Goal: Check status: Check status

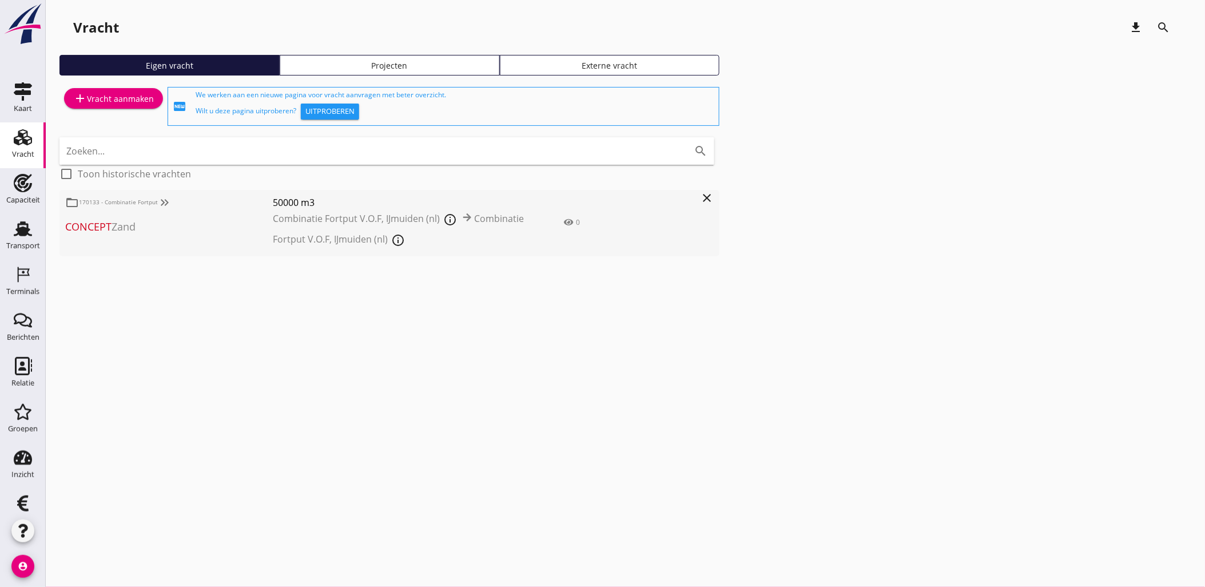
click at [26, 230] on icon "Transport" at bounding box center [23, 229] width 18 height 18
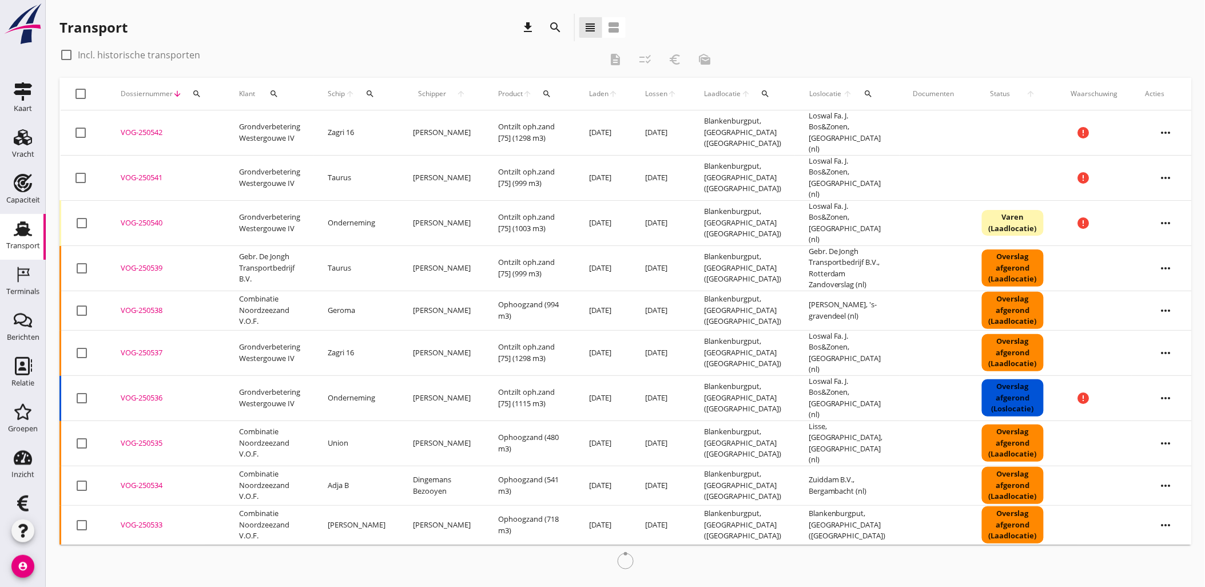
click at [192, 92] on icon "search" at bounding box center [196, 93] width 9 height 9
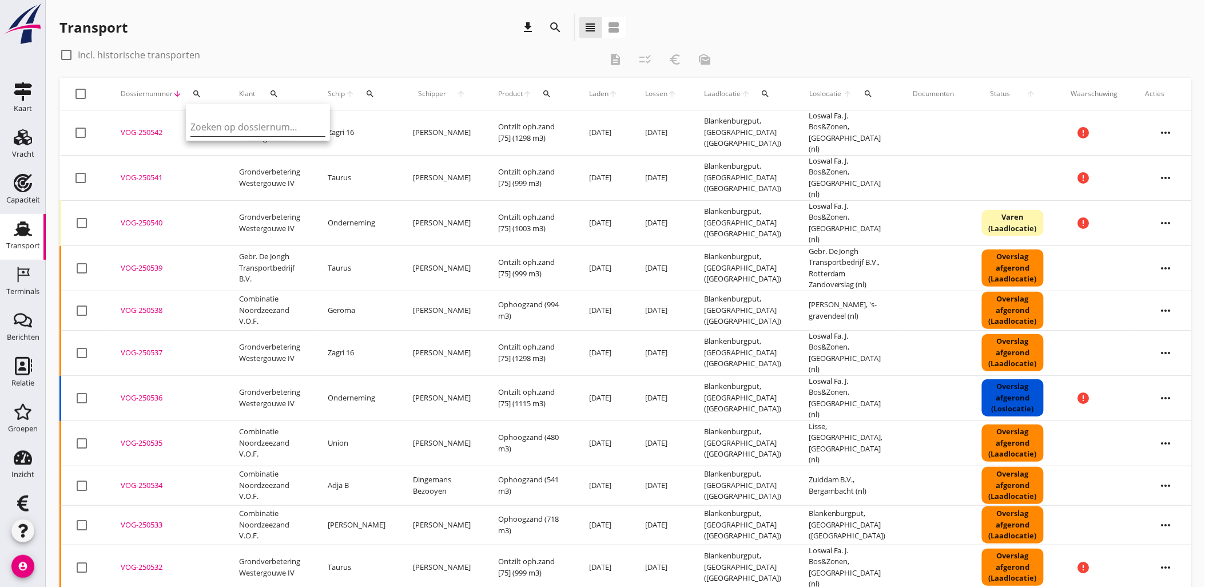
click at [224, 126] on input "Zoeken op dossiernummer..." at bounding box center [249, 127] width 119 height 18
paste input "VOG-250518"
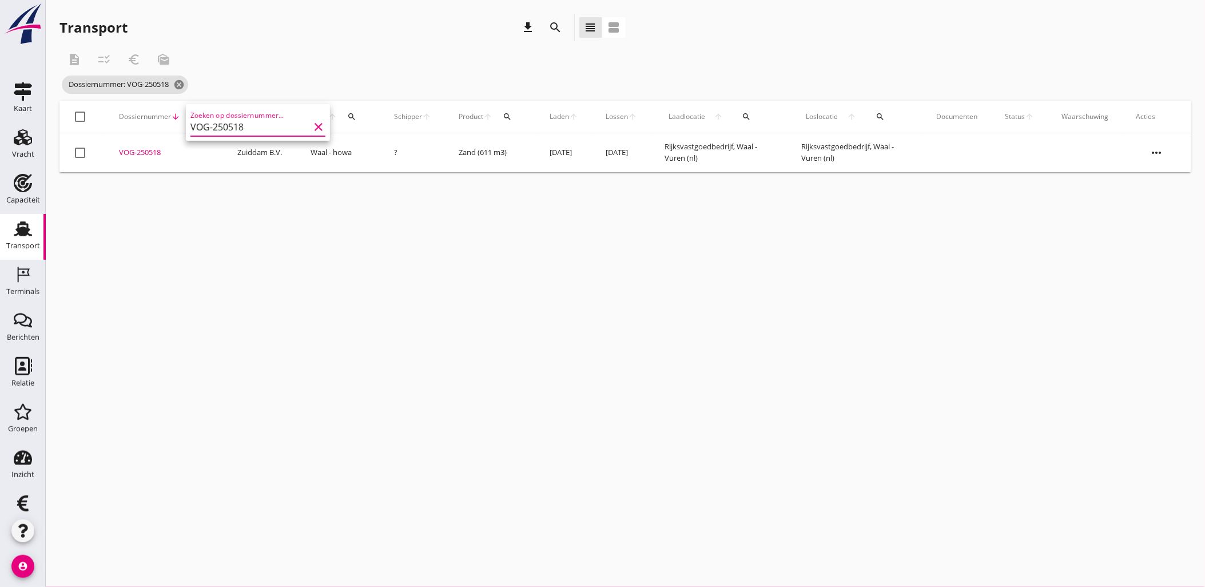
type input "VOG-250518"
click at [147, 150] on div "VOG-250518" at bounding box center [164, 152] width 91 height 11
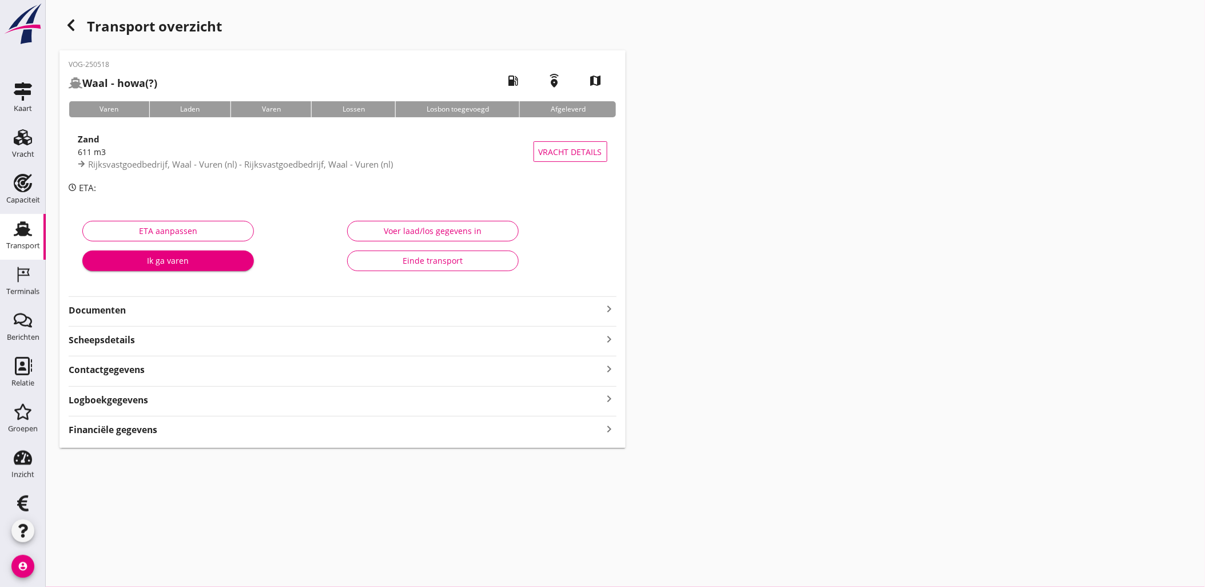
click at [181, 430] on div "Financiële gegevens keyboard_arrow_right" at bounding box center [343, 428] width 548 height 15
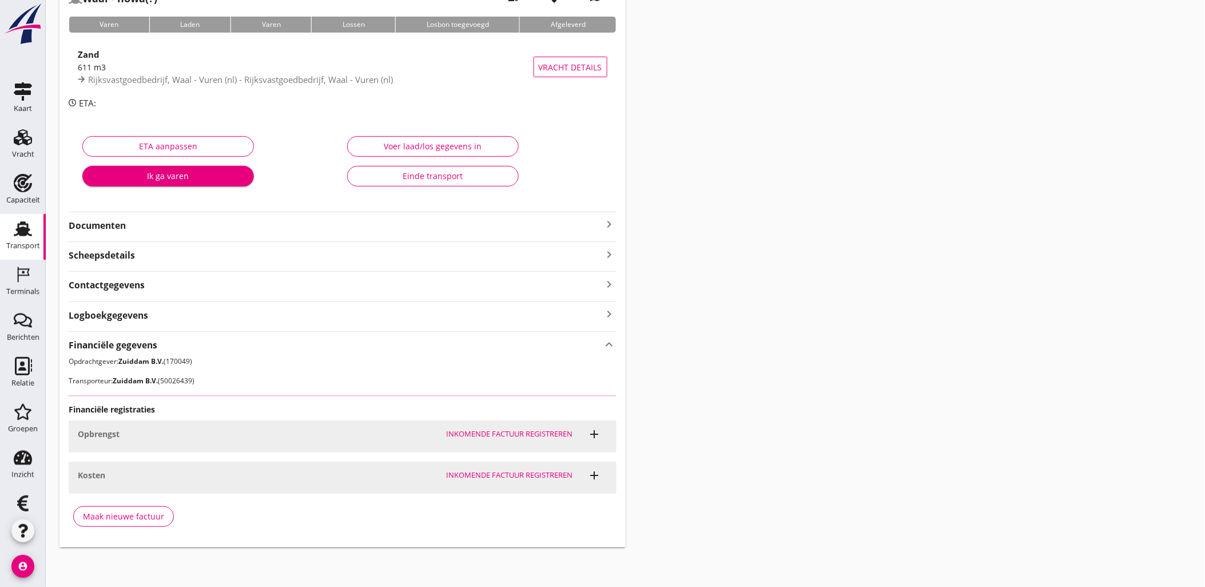
scroll to position [86, 0]
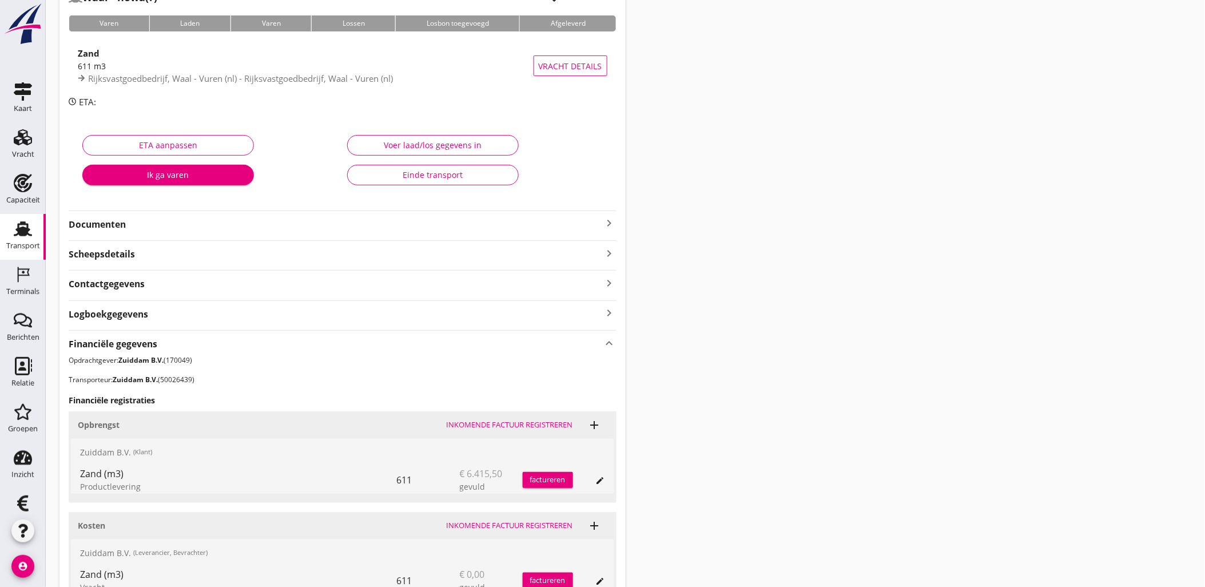
click at [133, 339] on strong "Financiële gegevens" at bounding box center [113, 343] width 89 height 13
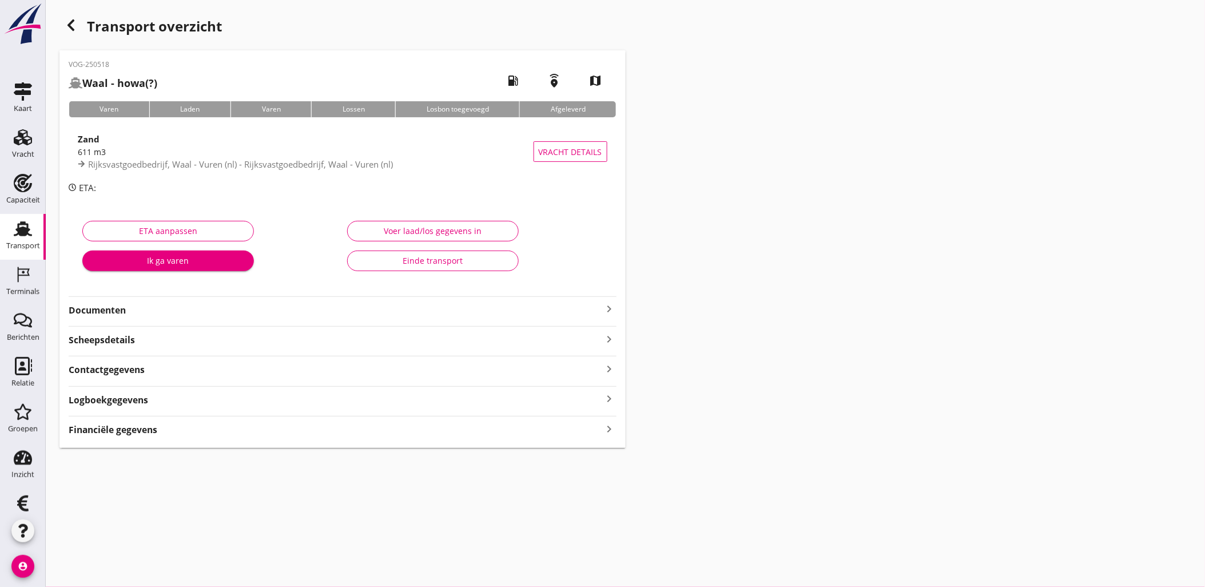
scroll to position [0, 0]
click at [66, 24] on icon "button" at bounding box center [71, 25] width 14 height 14
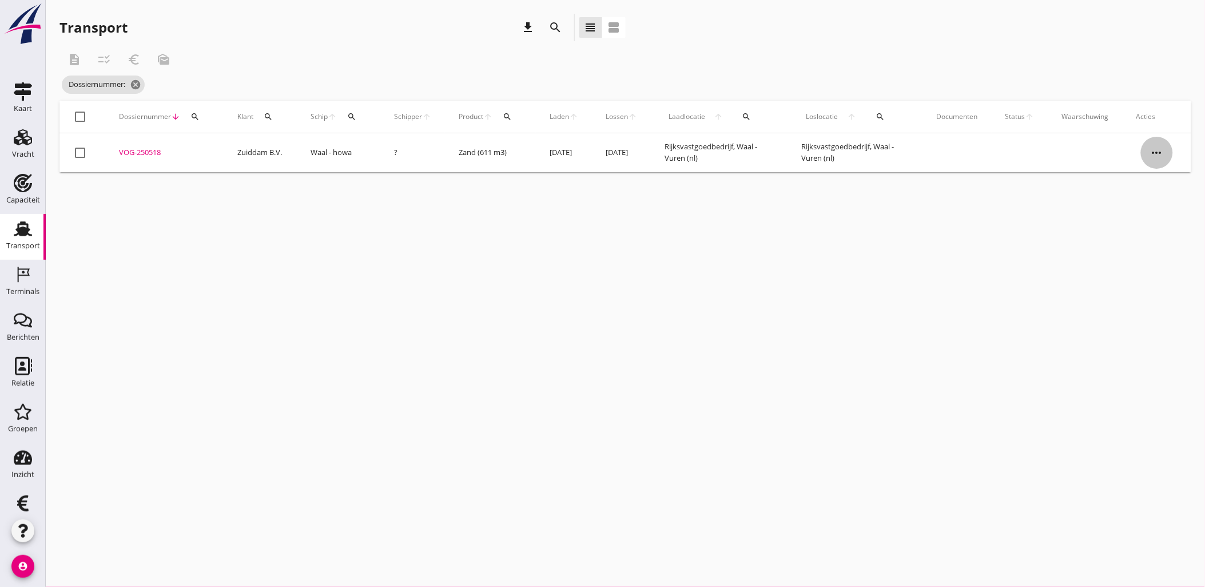
click at [1163, 153] on icon "more_horiz" at bounding box center [1157, 153] width 32 height 32
click at [80, 154] on div at bounding box center [79, 152] width 19 height 19
checkbox input "true"
drag, startPoint x: 136, startPoint y: 60, endPoint x: 158, endPoint y: 27, distance: 39.2
click at [158, 27] on div "Transport download search view_headline view_agenda" at bounding box center [342, 27] width 566 height 27
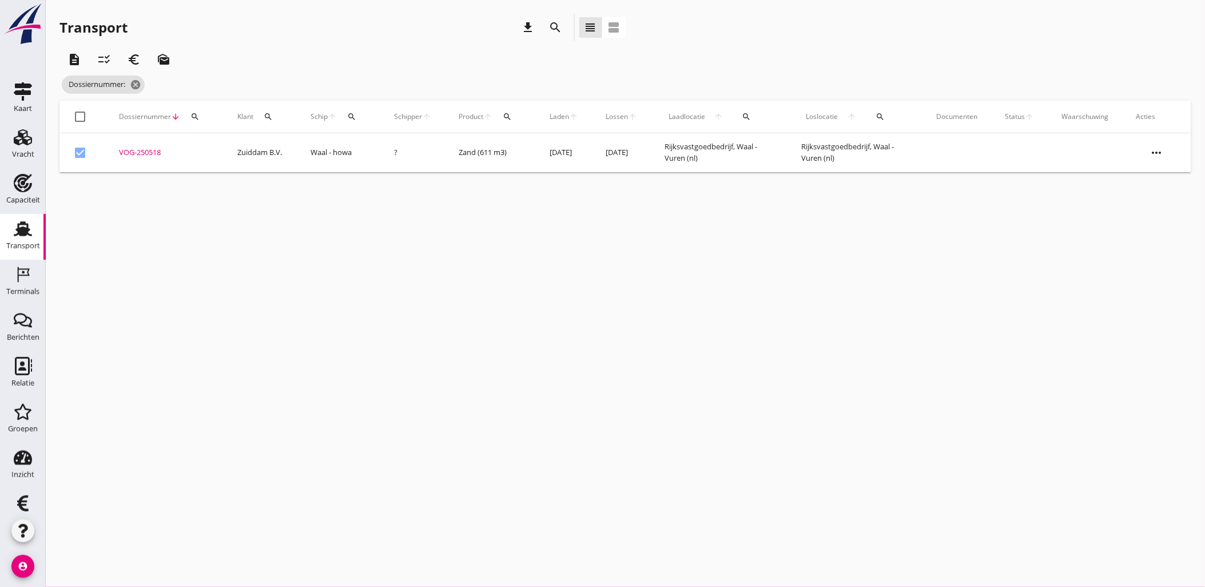
click at [104, 53] on icon "checklist_rtl" at bounding box center [104, 60] width 14 height 14
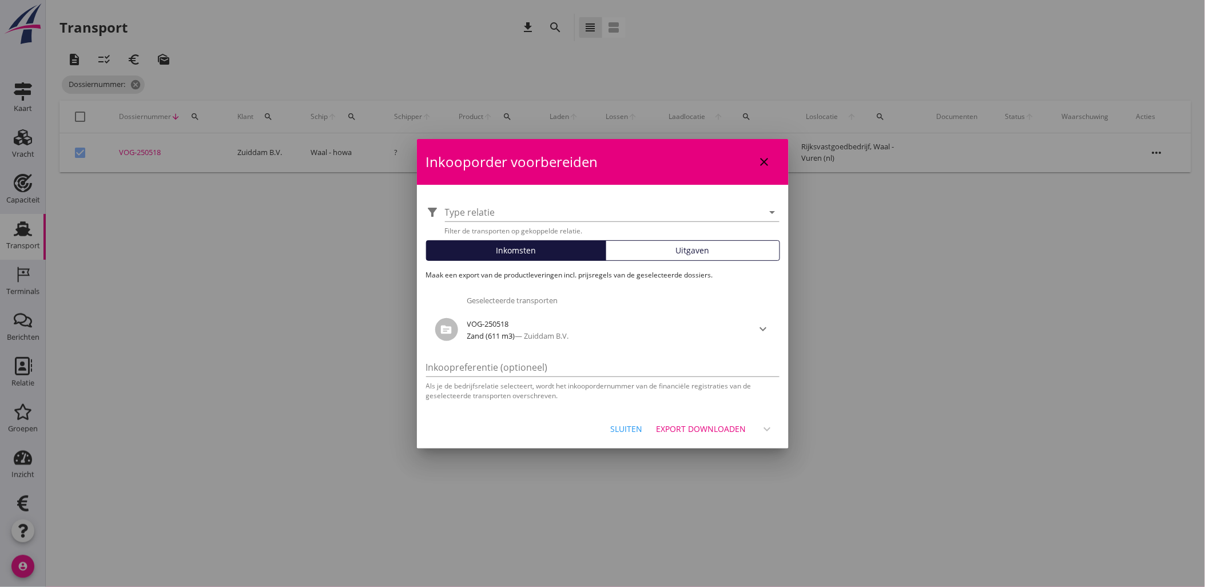
click at [689, 243] on button "Uitgaven" at bounding box center [693, 250] width 174 height 21
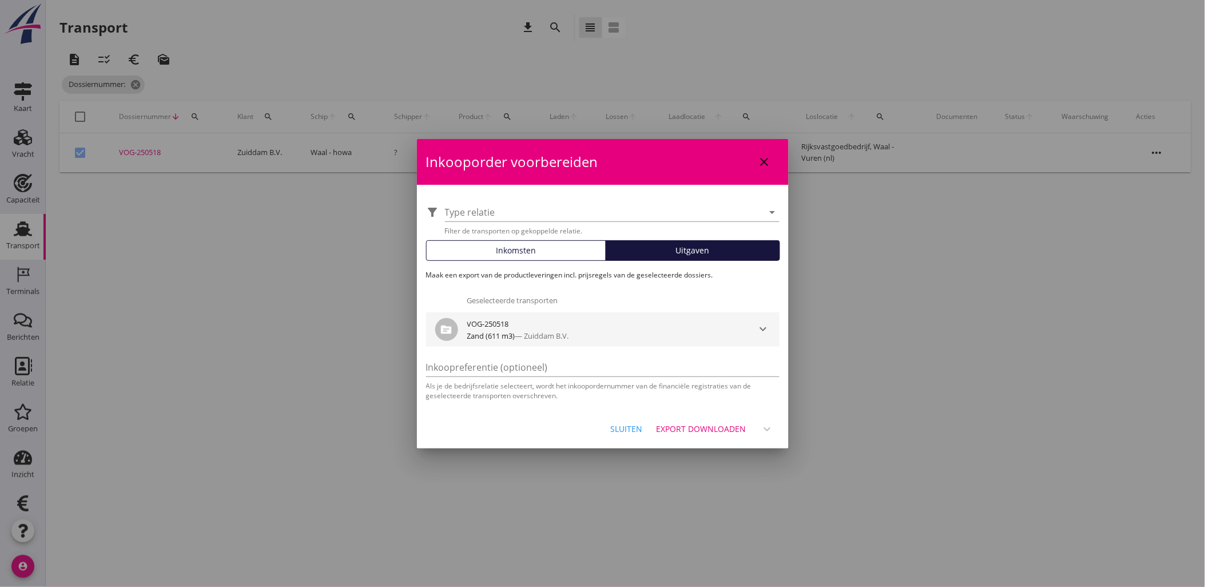
click at [764, 331] on icon "keyboard_arrow_down" at bounding box center [764, 329] width 14 height 14
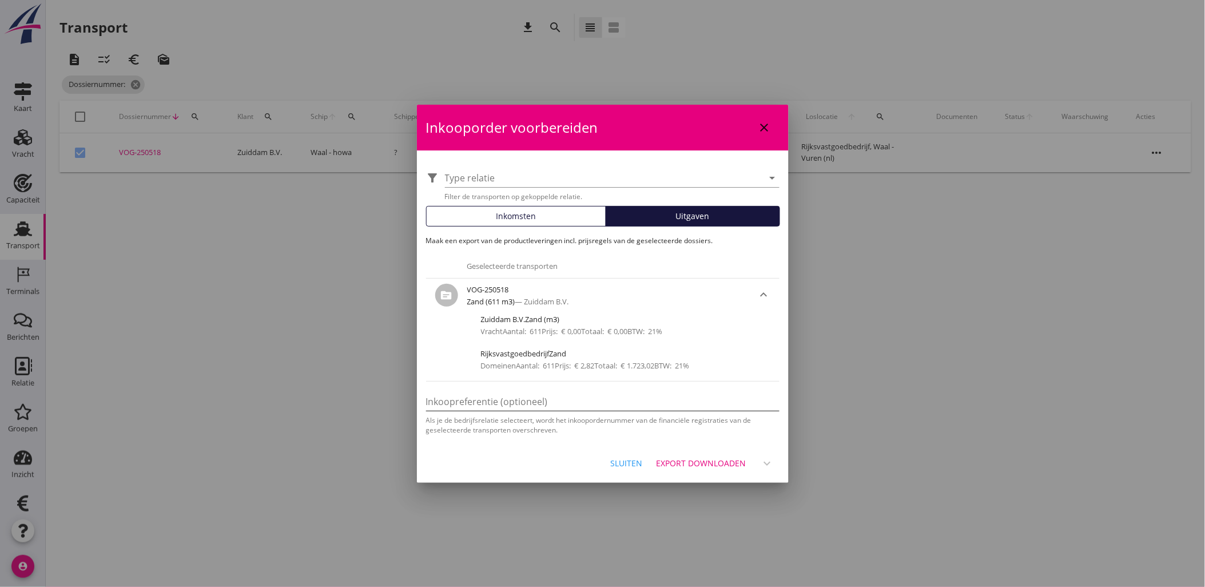
click at [515, 396] on input "Inkoopreferentie (optioneel)" at bounding box center [602, 401] width 353 height 18
type input "848479849"
click at [766, 460] on icon "expand_more" at bounding box center [768, 463] width 14 height 14
click at [487, 407] on input "848479849" at bounding box center [602, 401] width 353 height 18
click at [1151, 216] on div at bounding box center [602, 293] width 1205 height 587
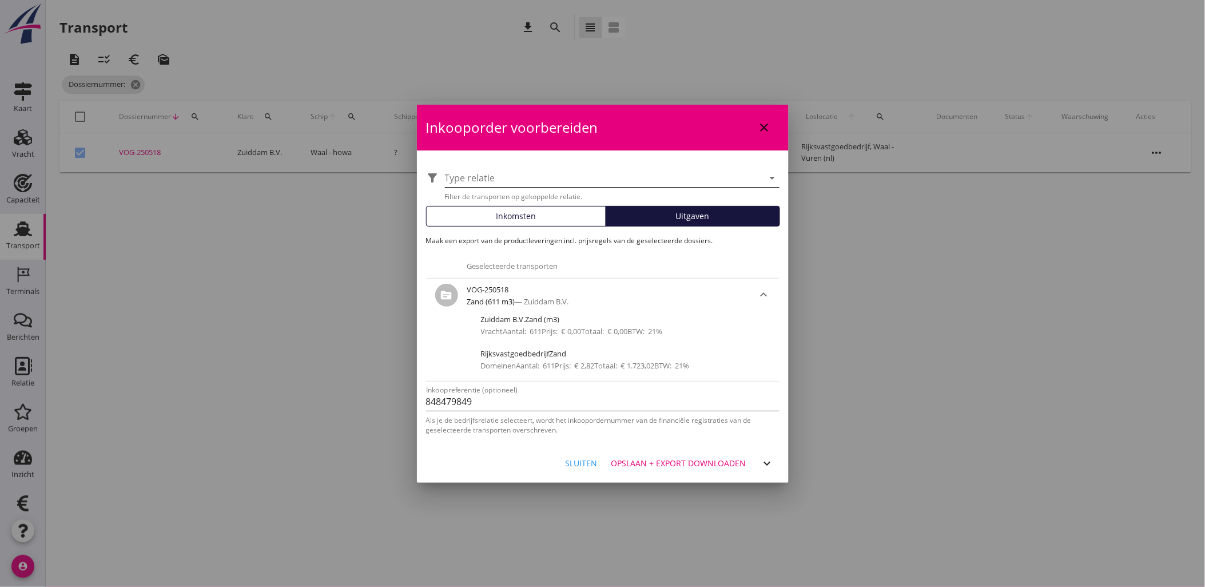
click at [513, 179] on div at bounding box center [604, 178] width 319 height 18
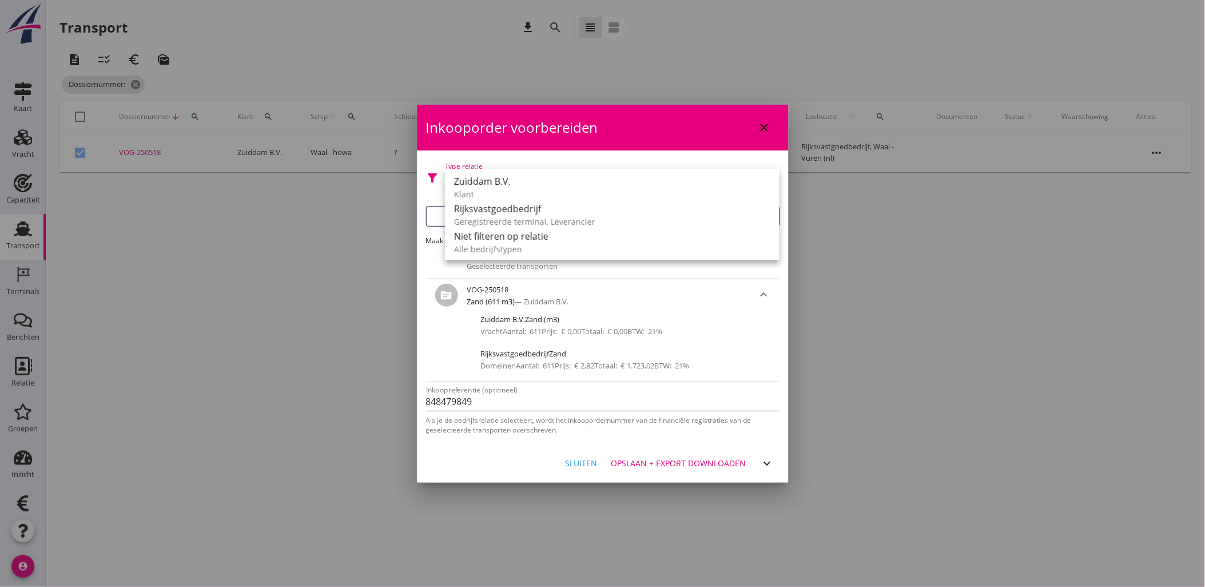
click at [551, 163] on div "filter_alt Type relatie arrow_drop_down Filter de transporten op gekoppelde rel…" at bounding box center [602, 181] width 353 height 39
click at [765, 123] on icon "close" at bounding box center [765, 128] width 14 height 14
checkbox input "false"
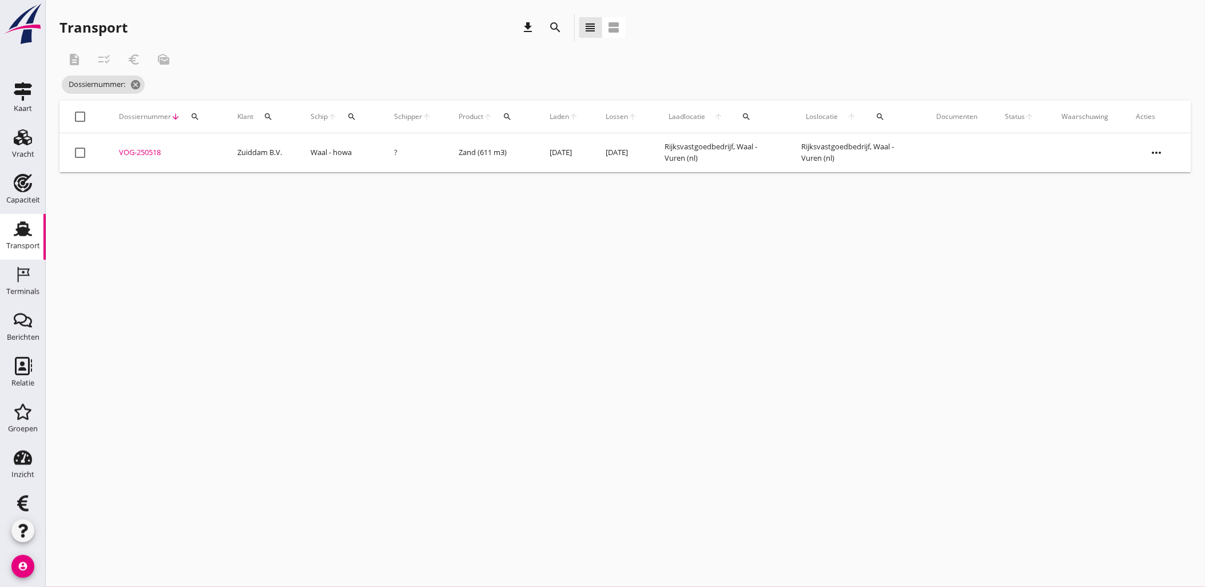
click at [459, 292] on div "cancel You are impersonating another user. Transport download search view_headl…" at bounding box center [625, 293] width 1159 height 587
